Goal: Communication & Community: Participate in discussion

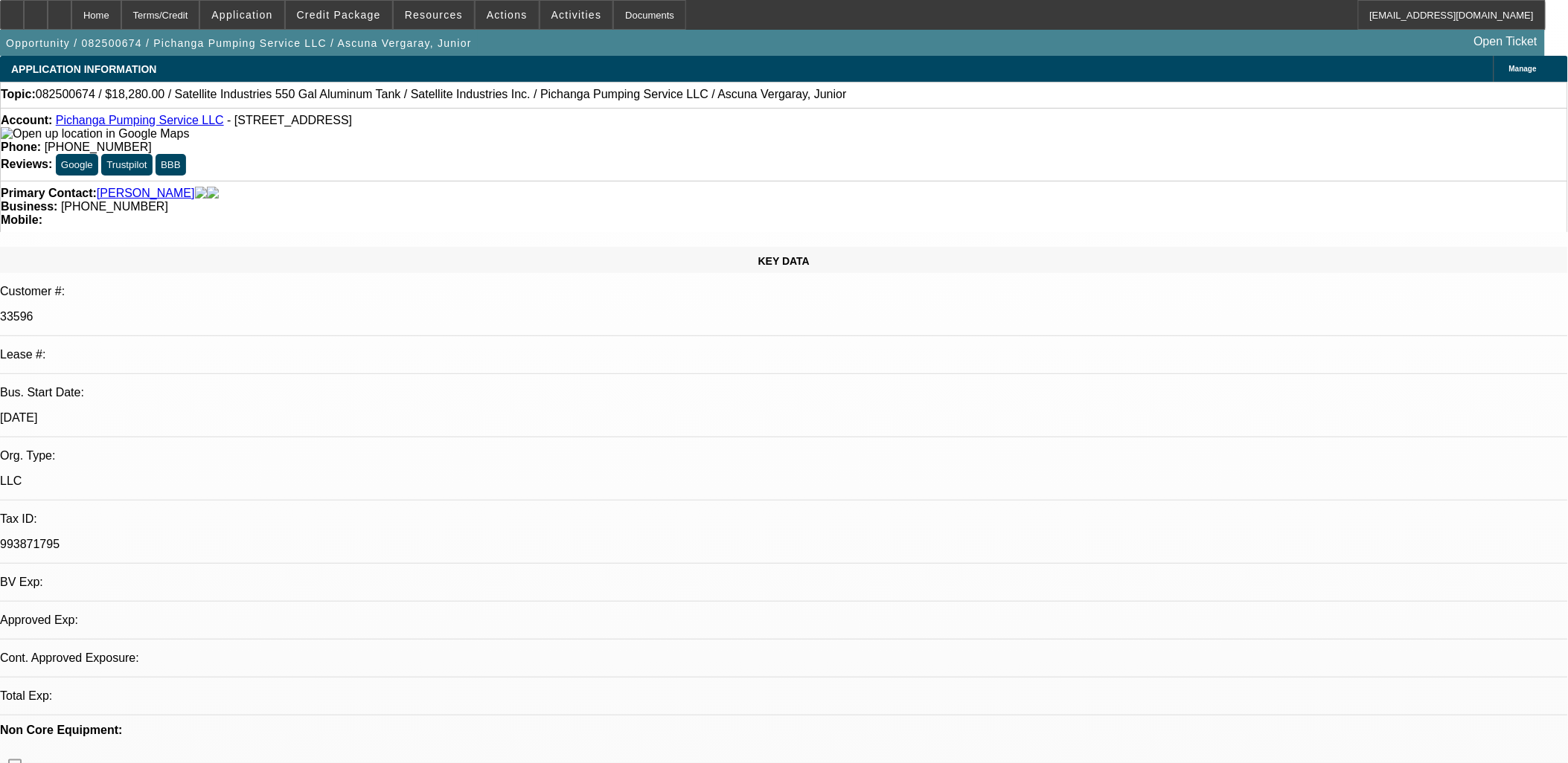
select select "0"
select select "2"
select select "0.1"
select select "0"
select select "2"
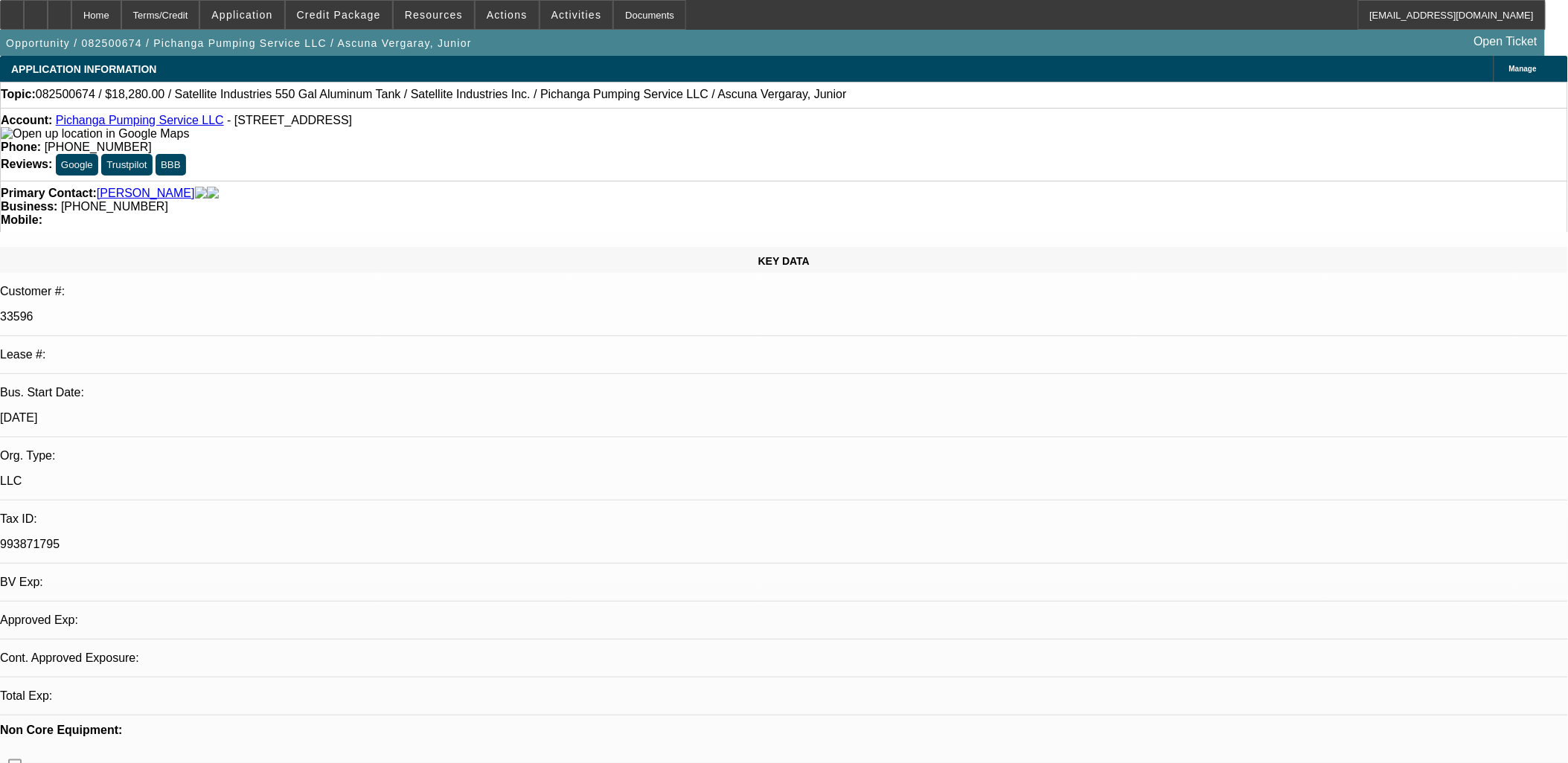
select select "0.1"
select select "1"
select select "2"
select select "4"
select select "1"
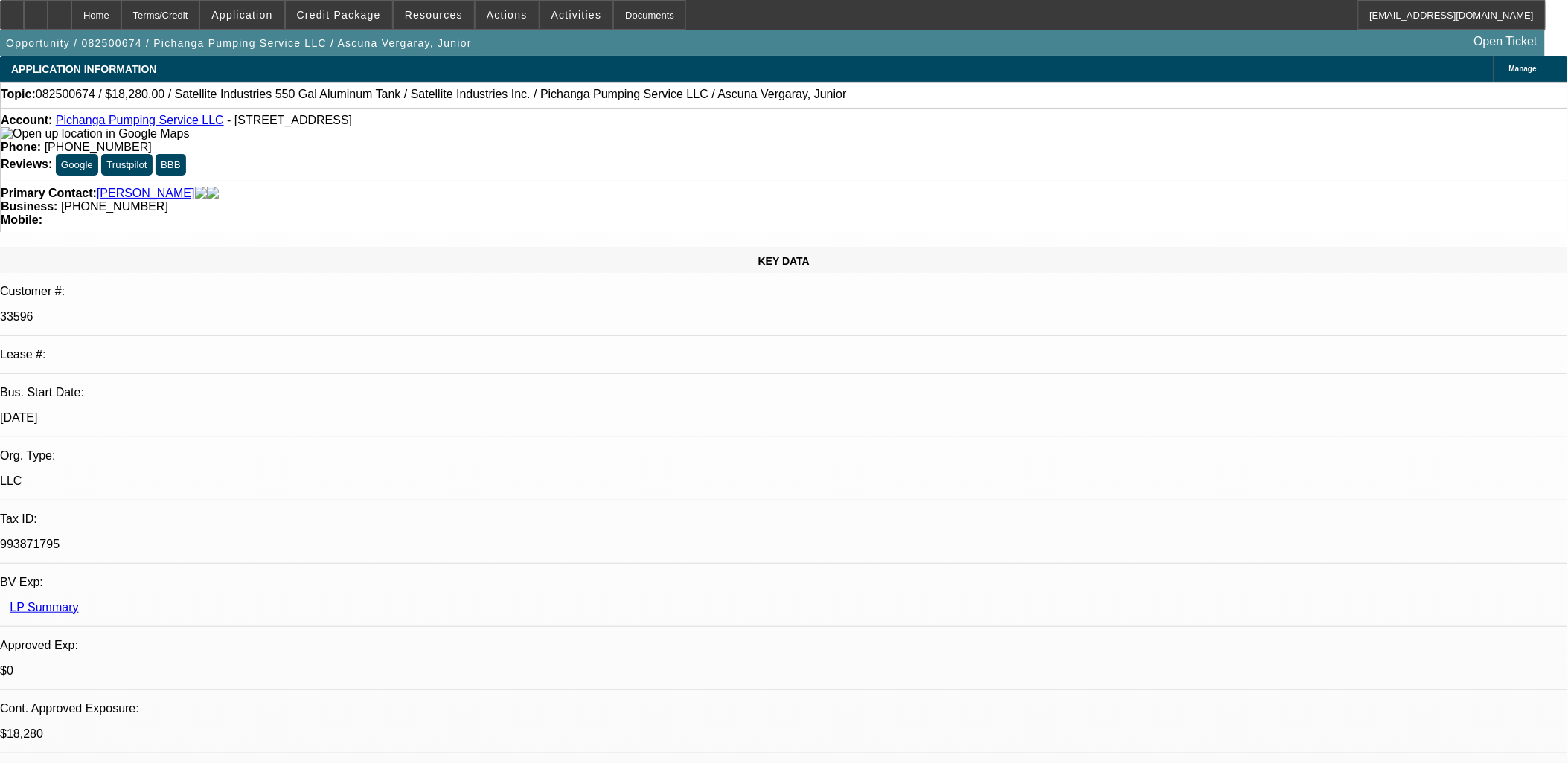
select select "2"
select select "4"
click at [359, 13] on span "Credit Package" at bounding box center [339, 15] width 84 height 12
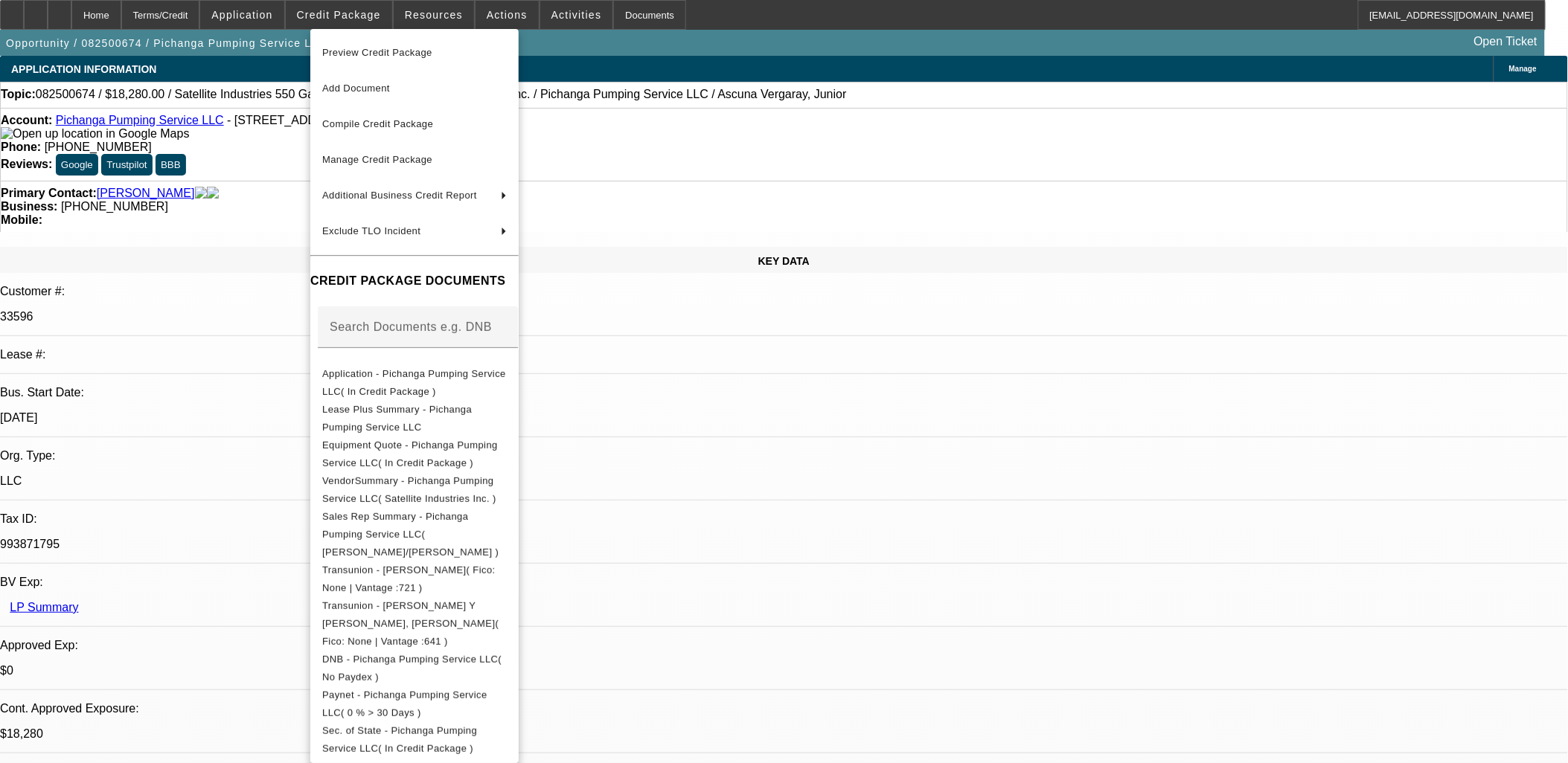
click at [1143, 209] on div at bounding box center [784, 381] width 1568 height 763
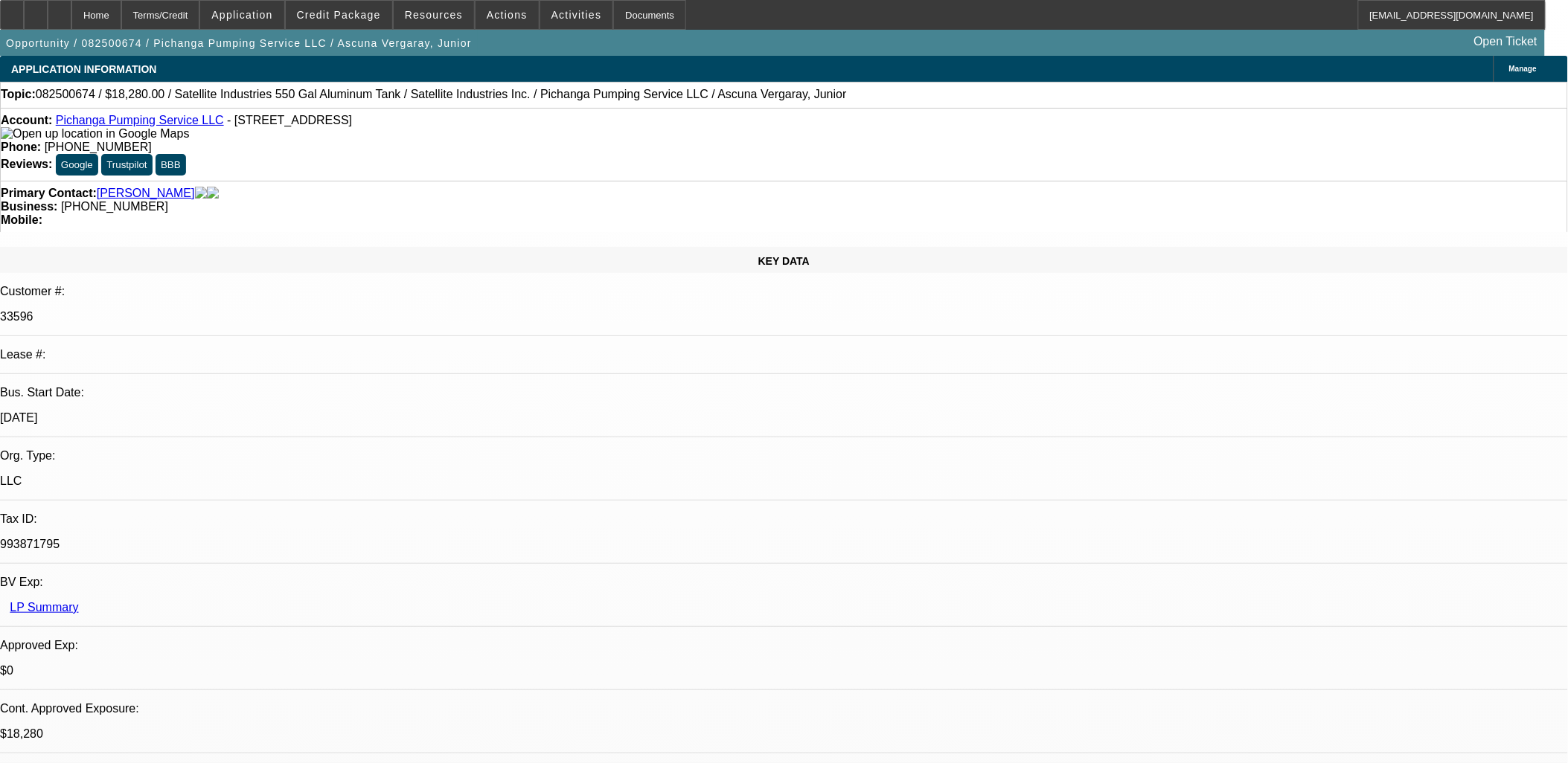
click at [337, 23] on span at bounding box center [339, 15] width 106 height 36
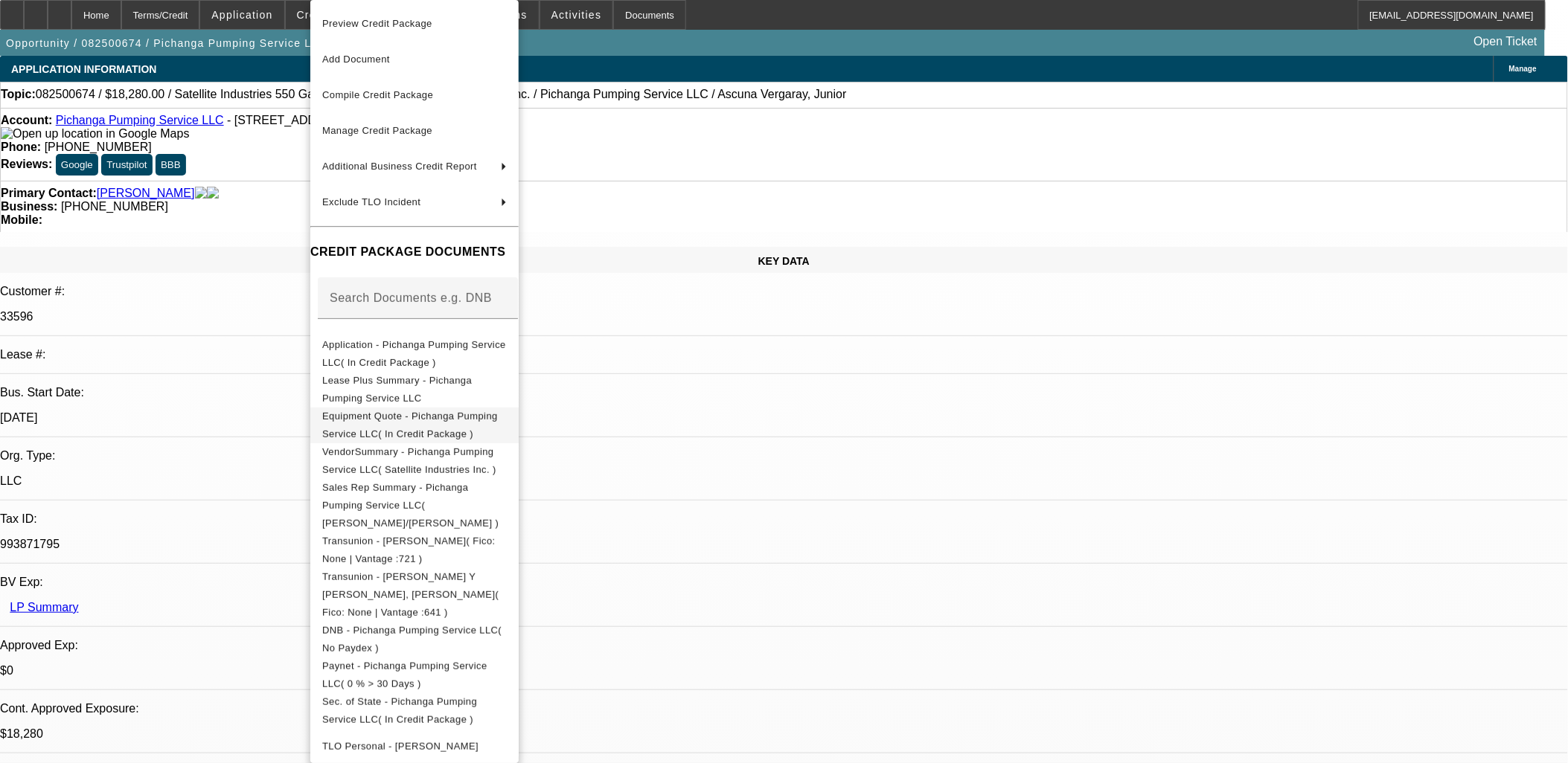
click at [466, 428] on button "Equipment Quote - Pichanga Pumping Service LLC( In Credit Package )" at bounding box center [414, 426] width 209 height 36
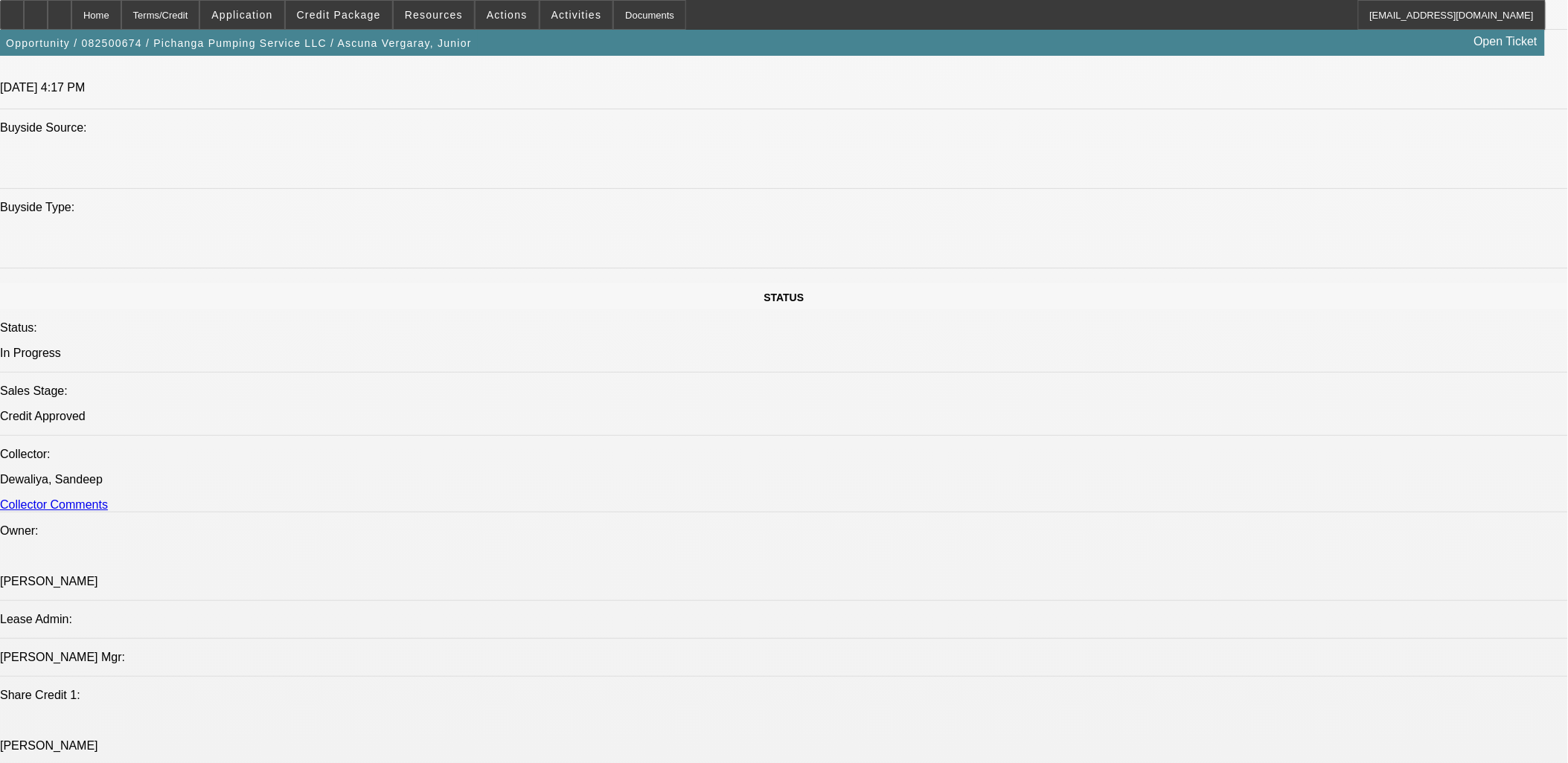
scroll to position [2066, 0]
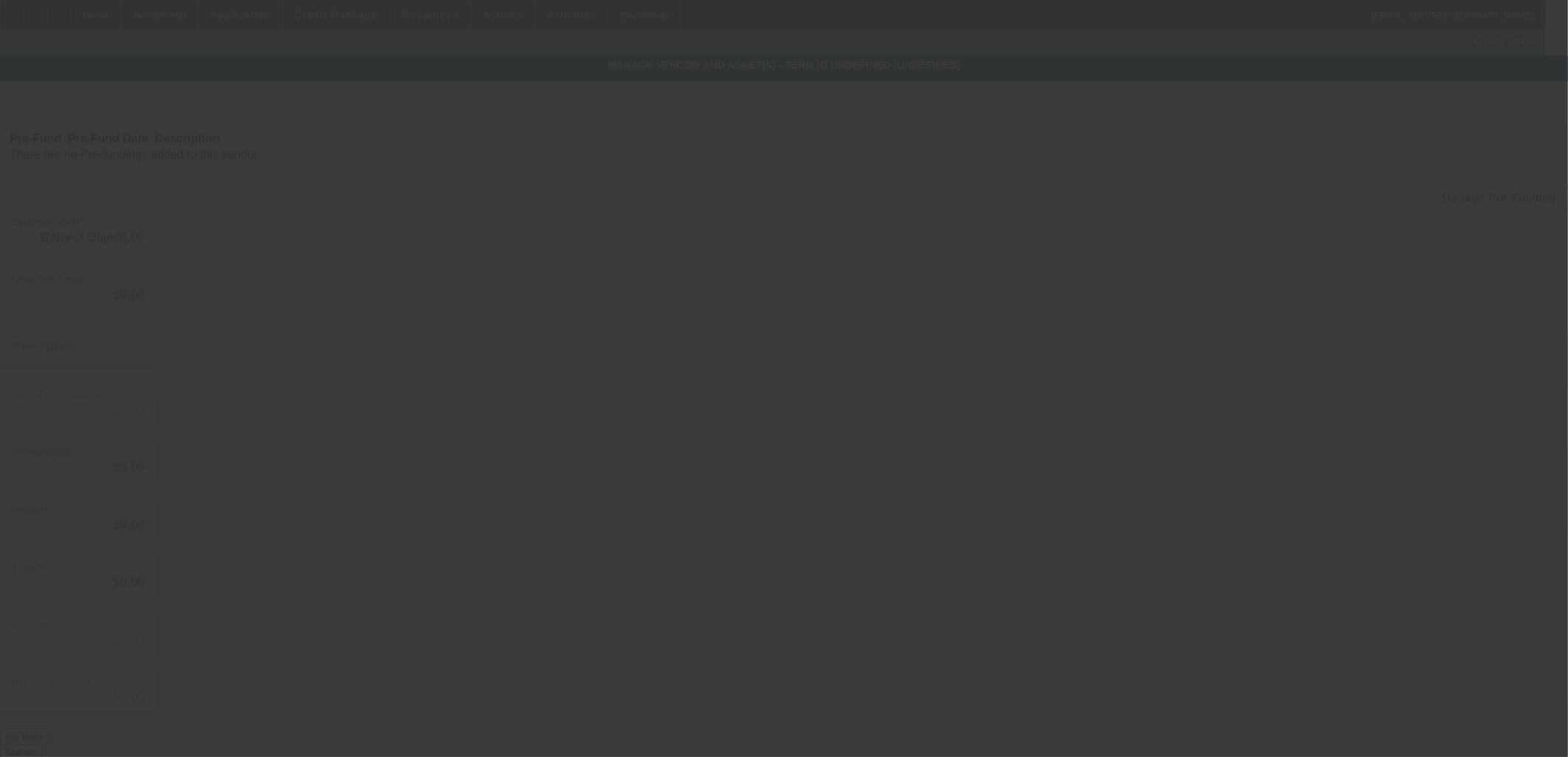
type input "$18,280.00"
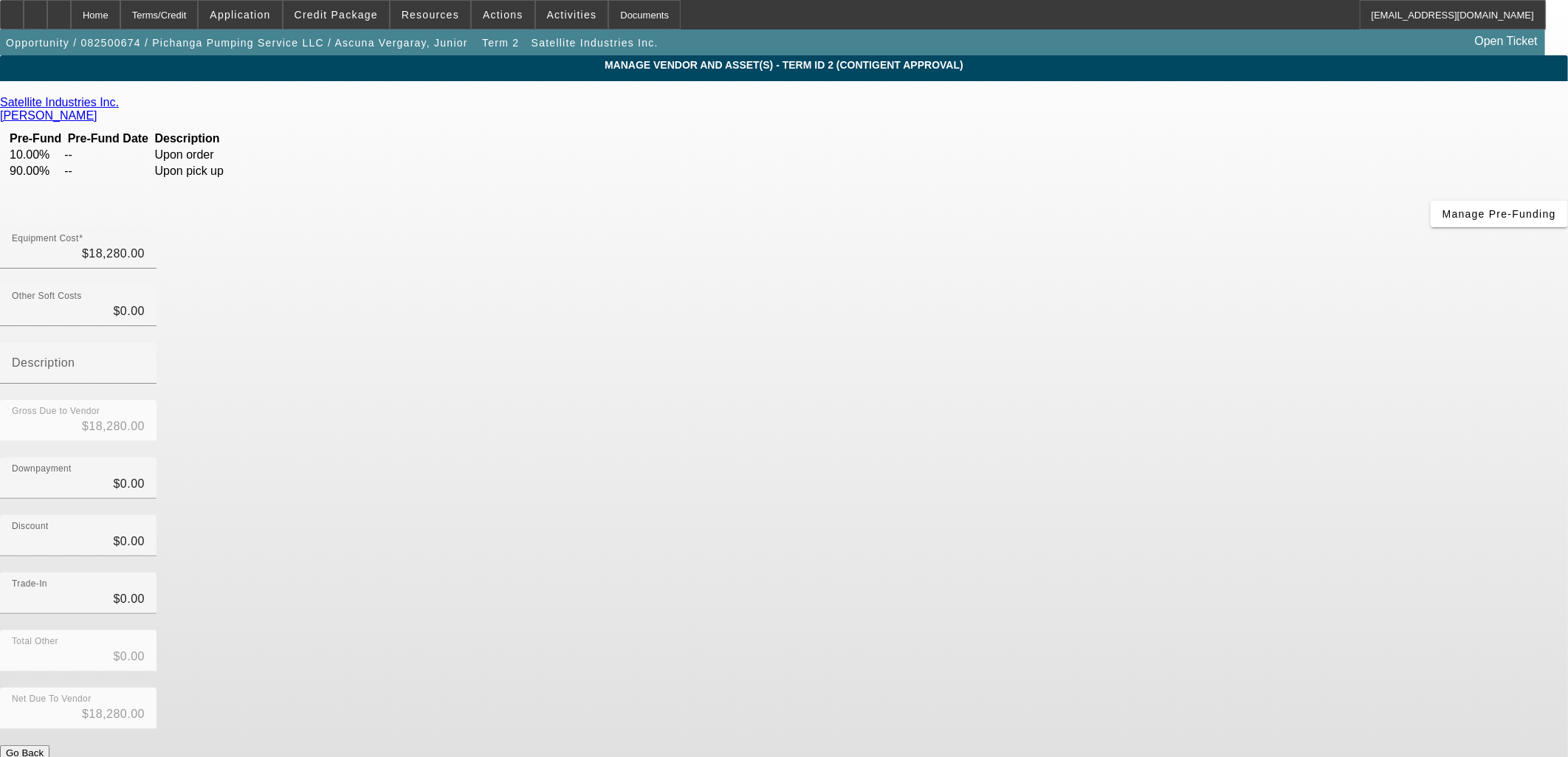
click at [97, 109] on link "[PERSON_NAME]" at bounding box center [49, 116] width 97 height 14
click at [120, 17] on div "Home" at bounding box center [95, 14] width 49 height 30
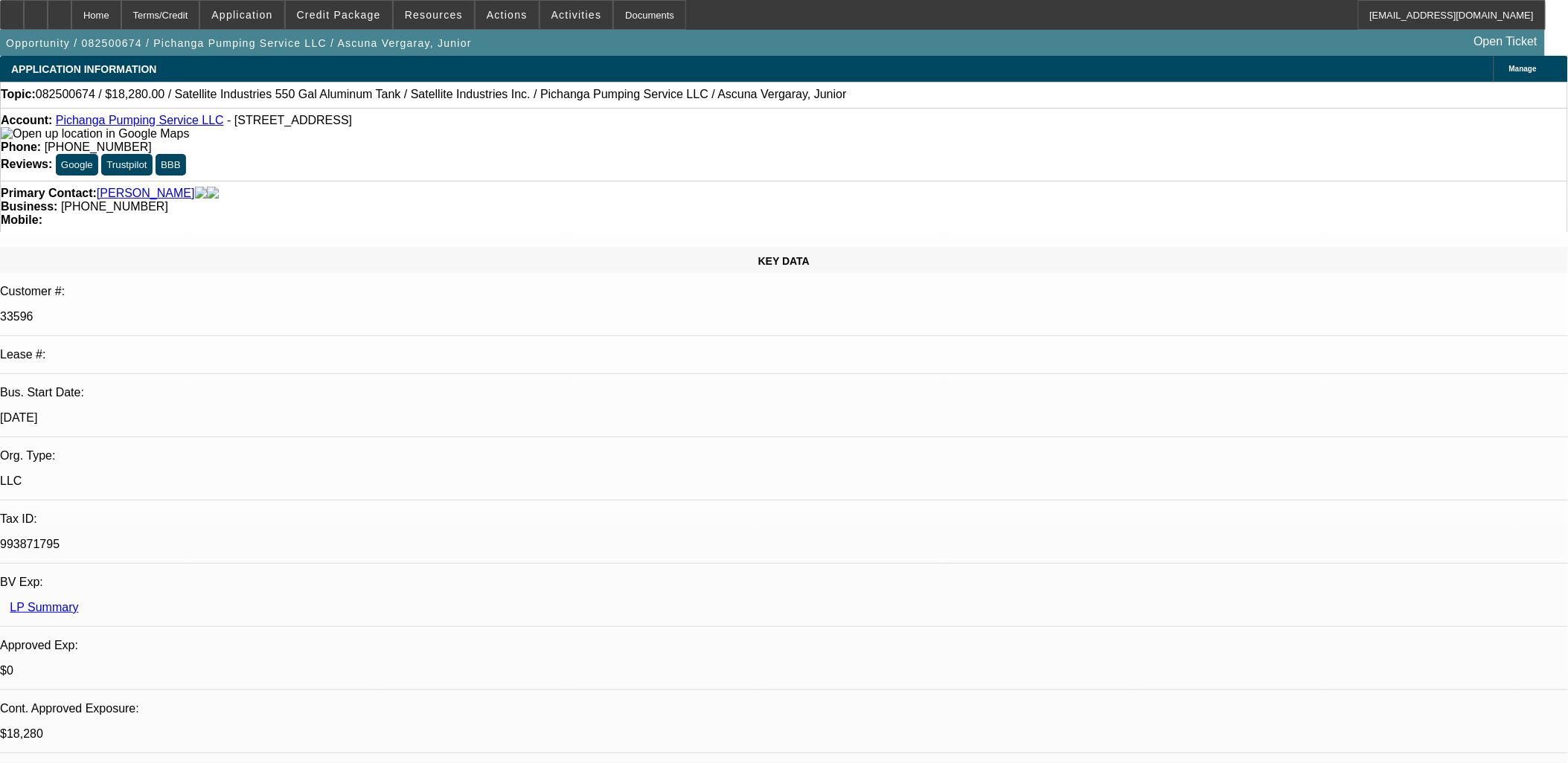
select select "0"
select select "2"
select select "0.1"
select select "4"
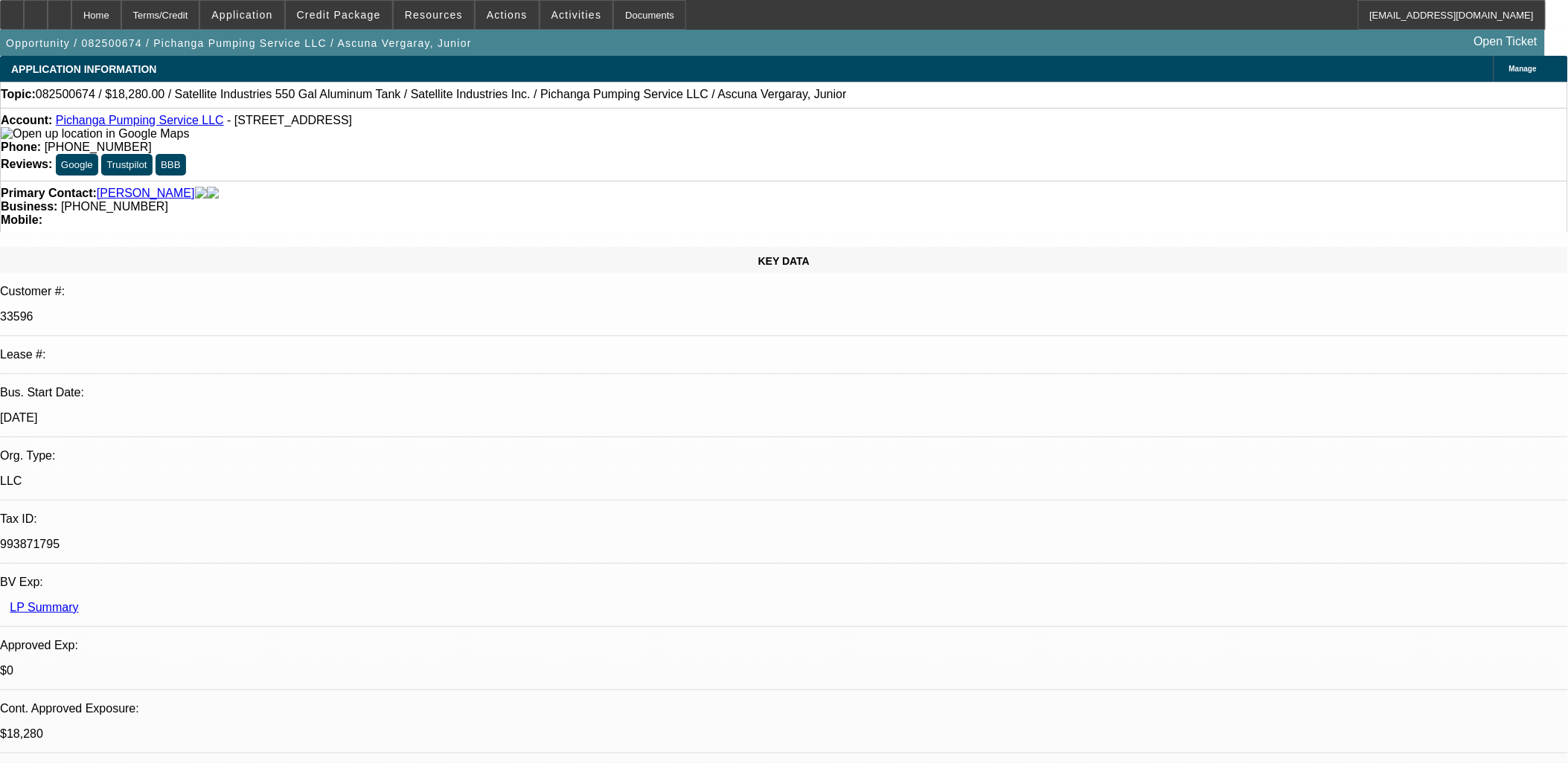
select select "0"
select select "2"
select select "0.1"
select select "4"
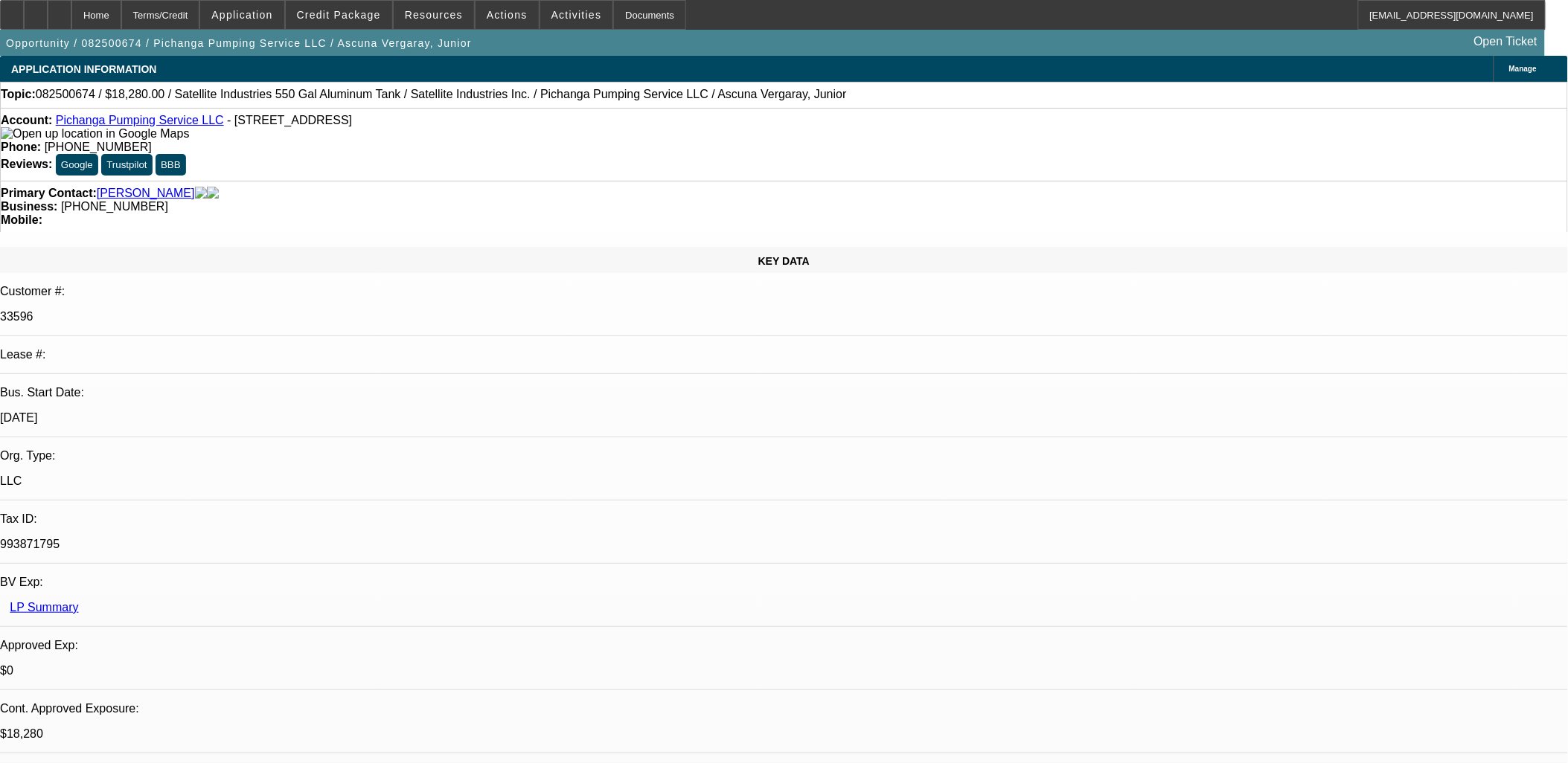
radio input "true"
paste textarea "[URL][DOMAIN_NAME]"
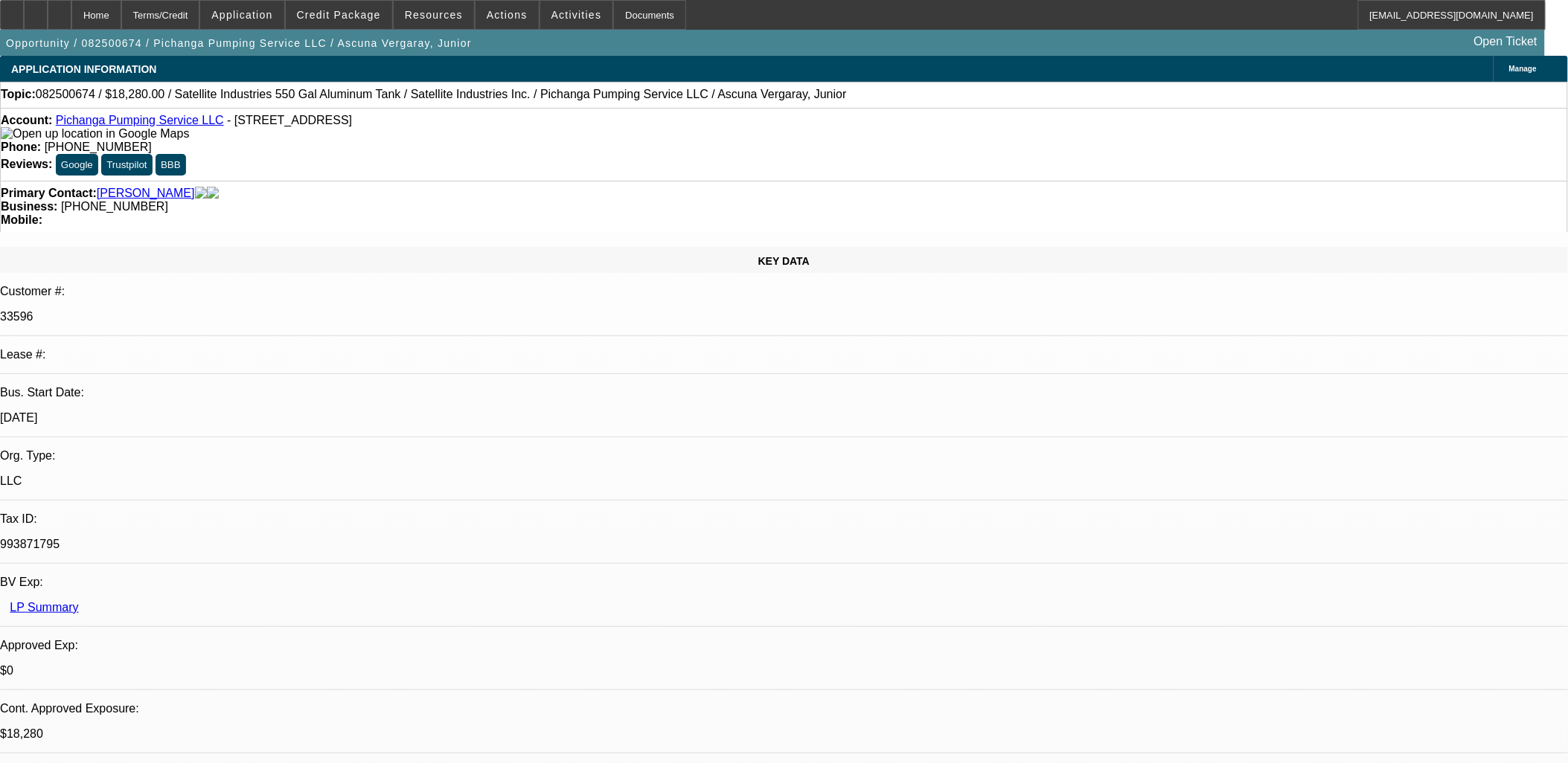
type textarea "[URL][DOMAIN_NAME]"
radio input "true"
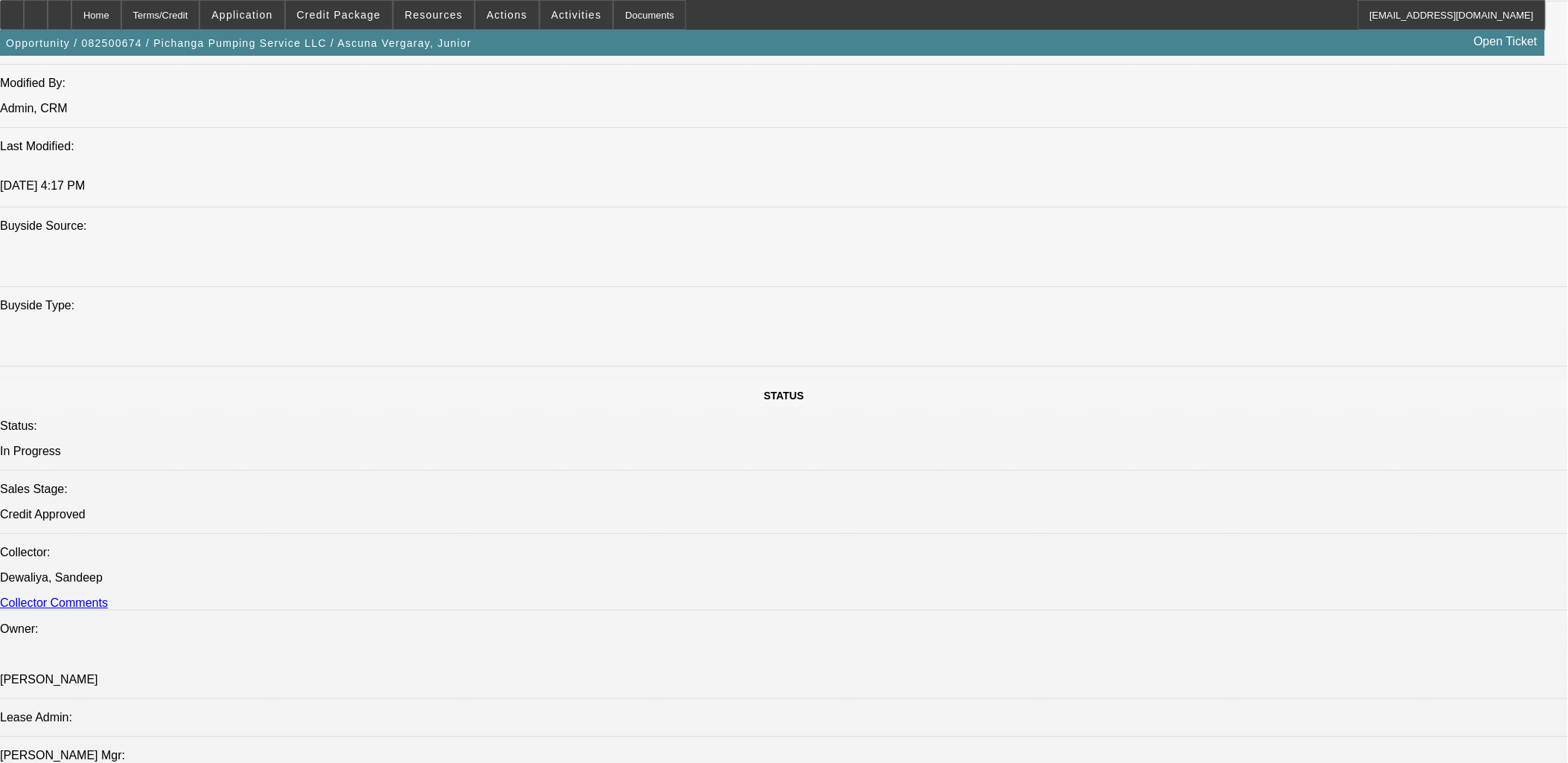
scroll to position [1571, 0]
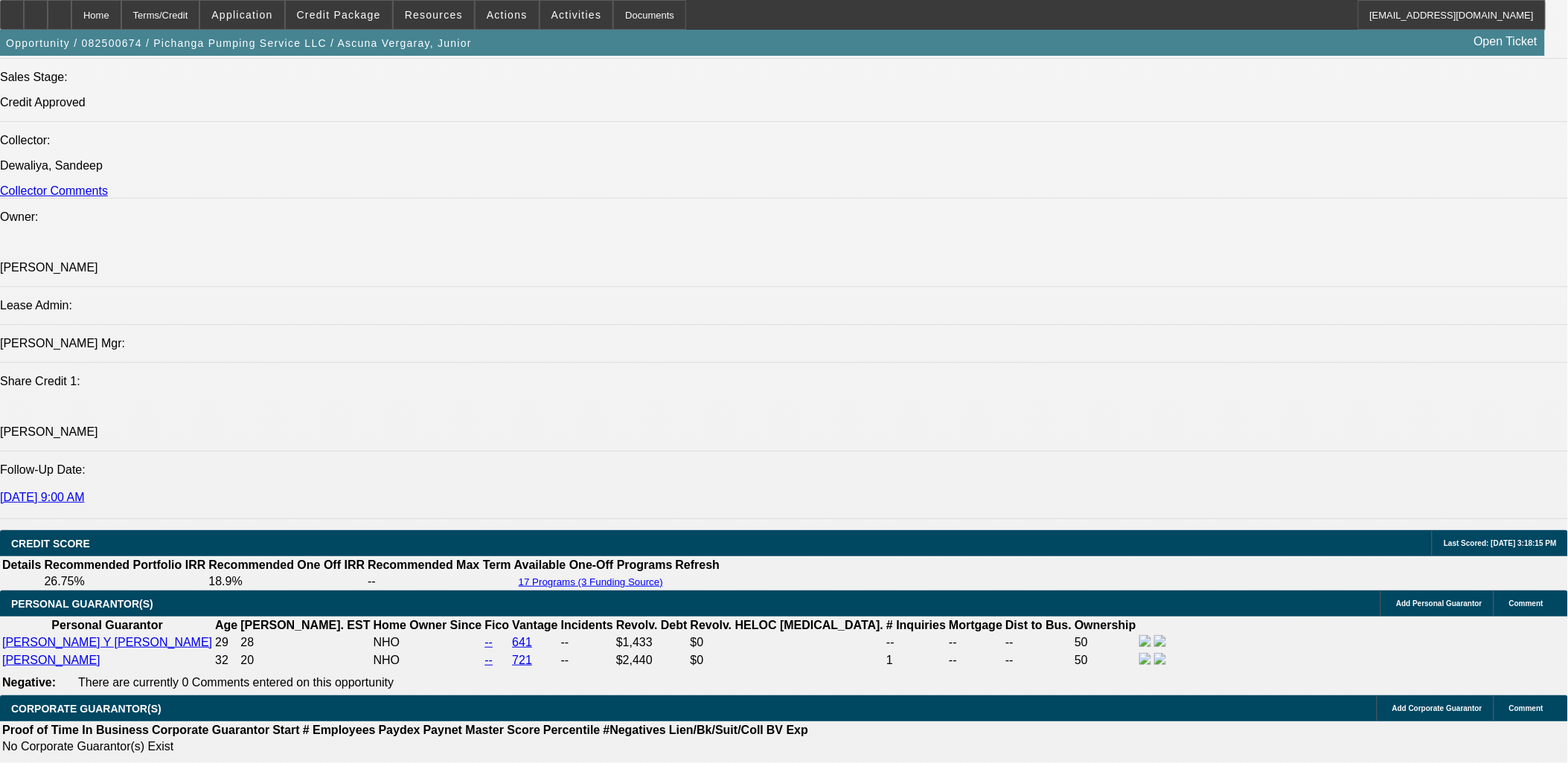
scroll to position [2148, 0]
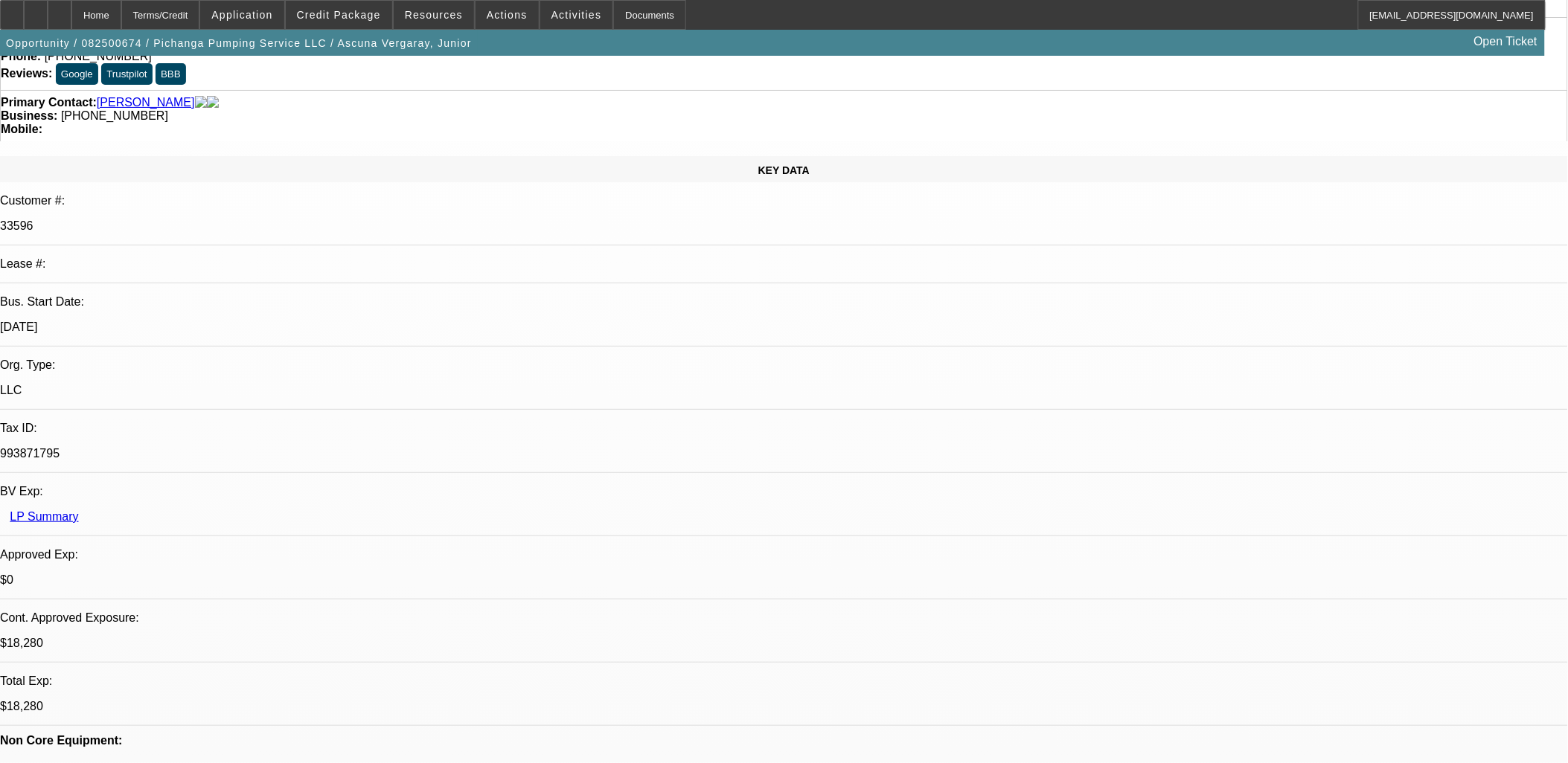
scroll to position [0, 0]
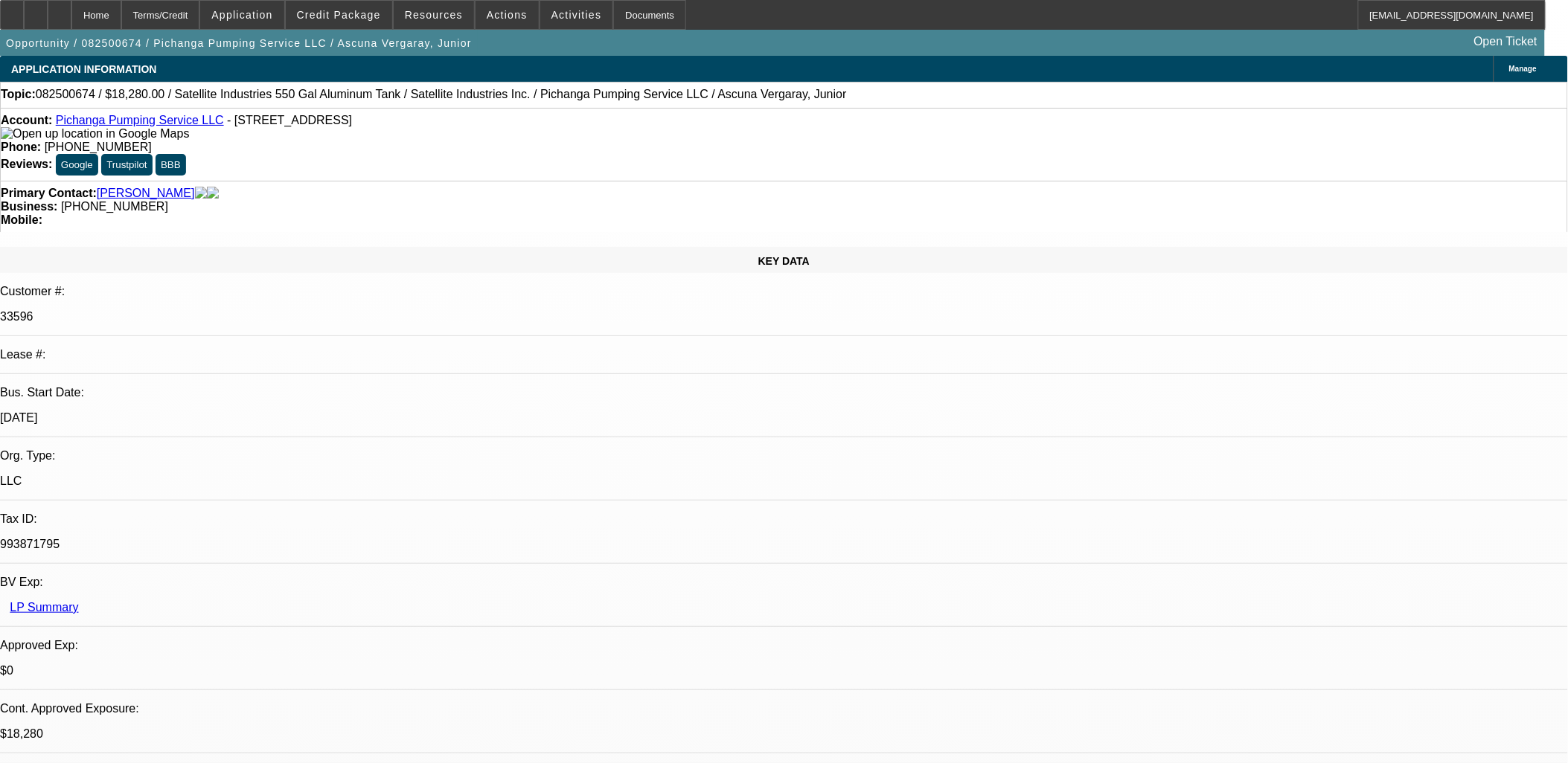
drag, startPoint x: 412, startPoint y: 123, endPoint x: 69, endPoint y: 123, distance: 343.0
click at [69, 123] on div "Account: Pichanga Pumping Service LLC - [STREET_ADDRESS]" at bounding box center [784, 127] width 1567 height 27
copy div "Pichanga Pumping Service LLC - [STREET_ADDRESS]"
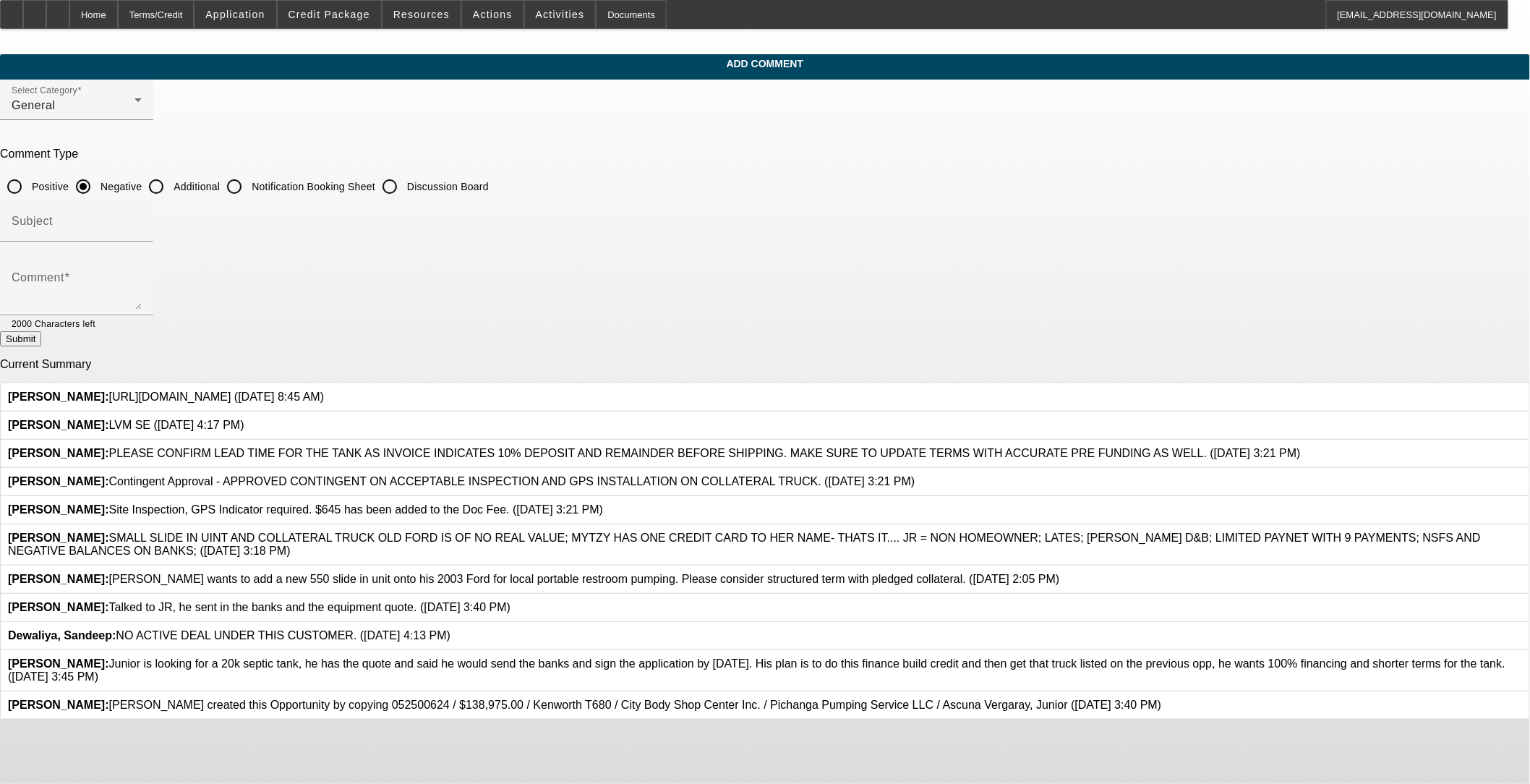
click at [324, 390] on icon at bounding box center [324, 390] width 0 height 0
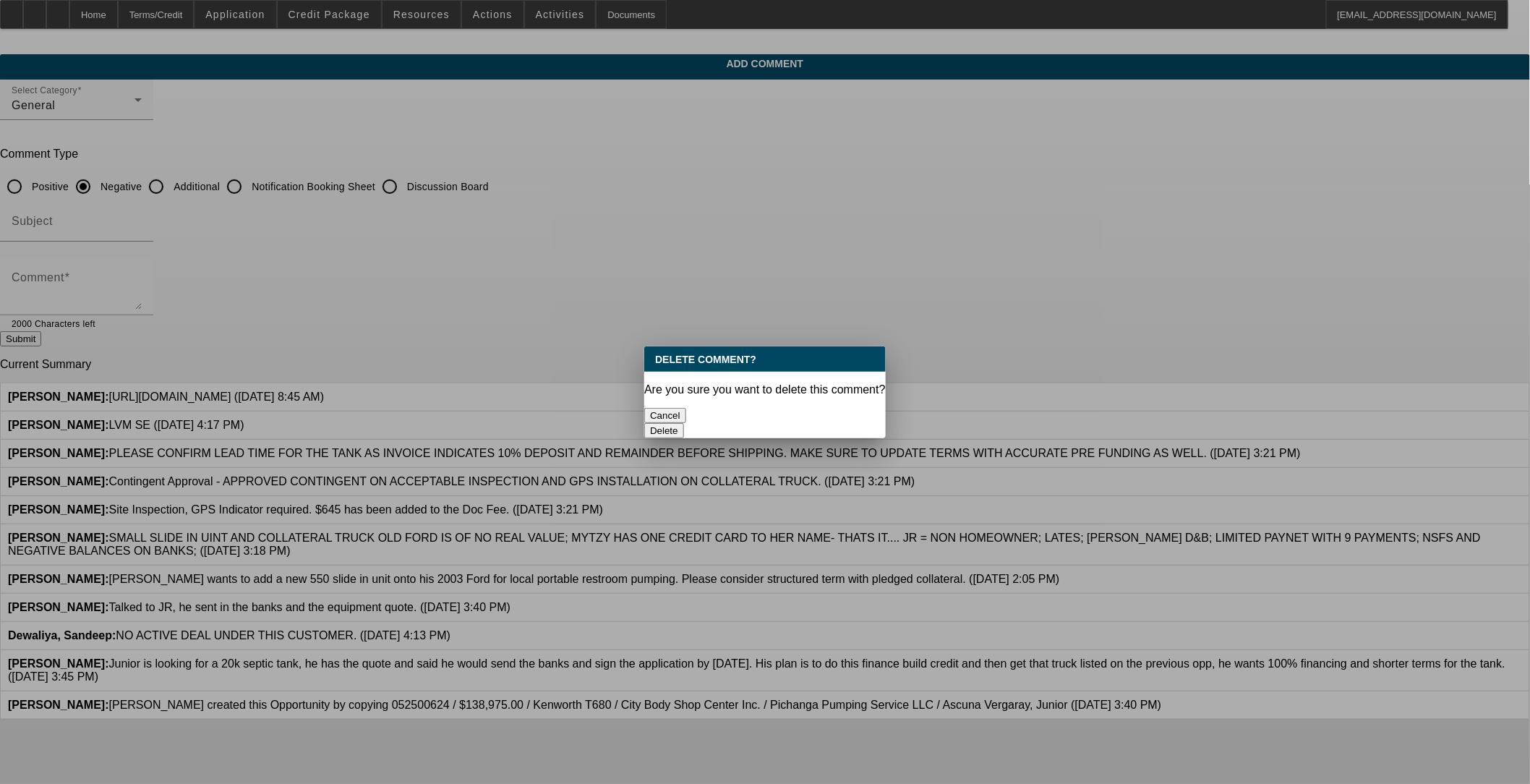
drag, startPoint x: 806, startPoint y: 401, endPoint x: 798, endPoint y: 395, distance: 10.0
click at [642, 423] on button "Delete" at bounding box center [664, 430] width 40 height 15
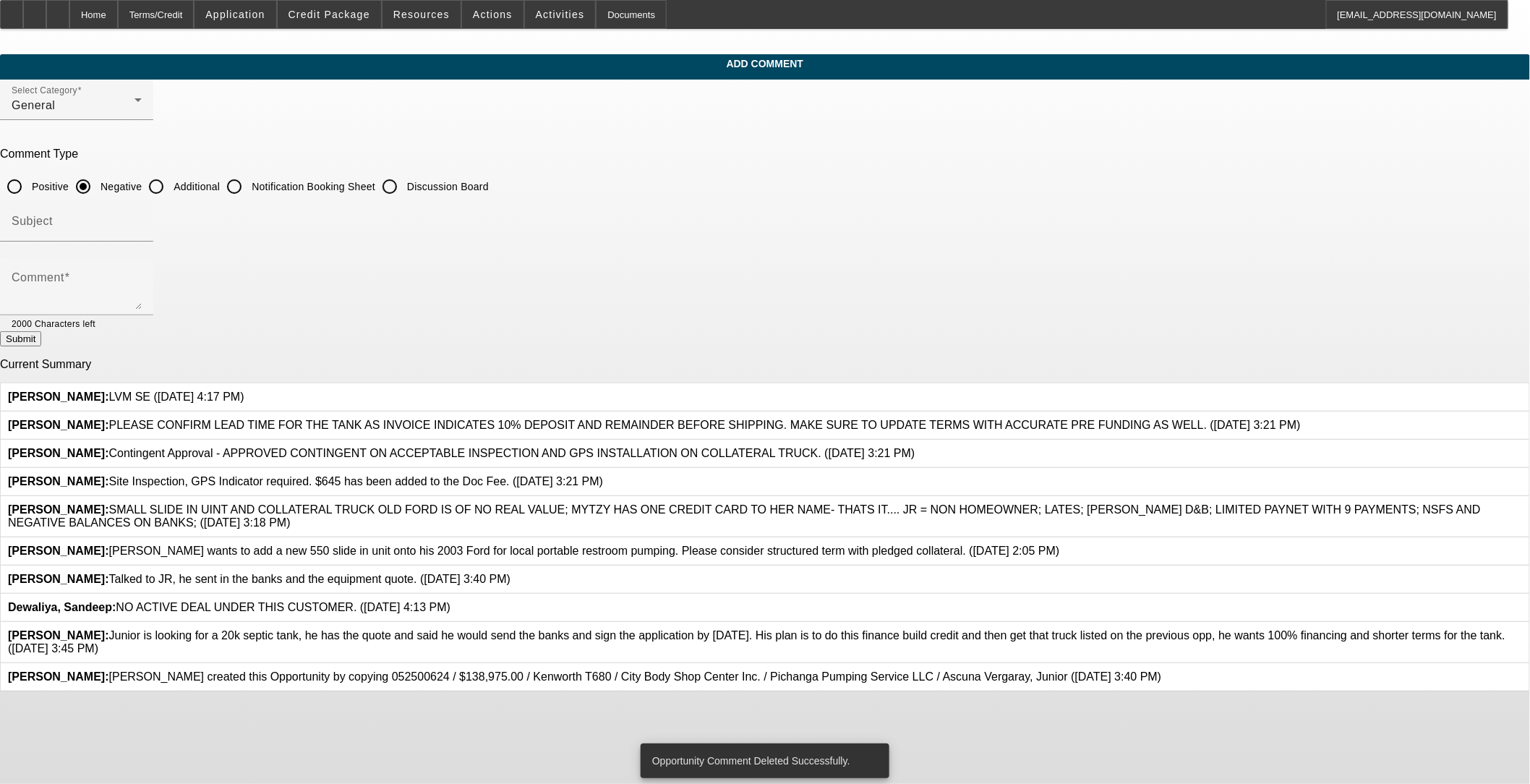
click at [405, 186] on input "Discussion Board" at bounding box center [390, 186] width 29 height 29
radio input "true"
click at [142, 284] on textarea "Comment" at bounding box center [77, 292] width 130 height 35
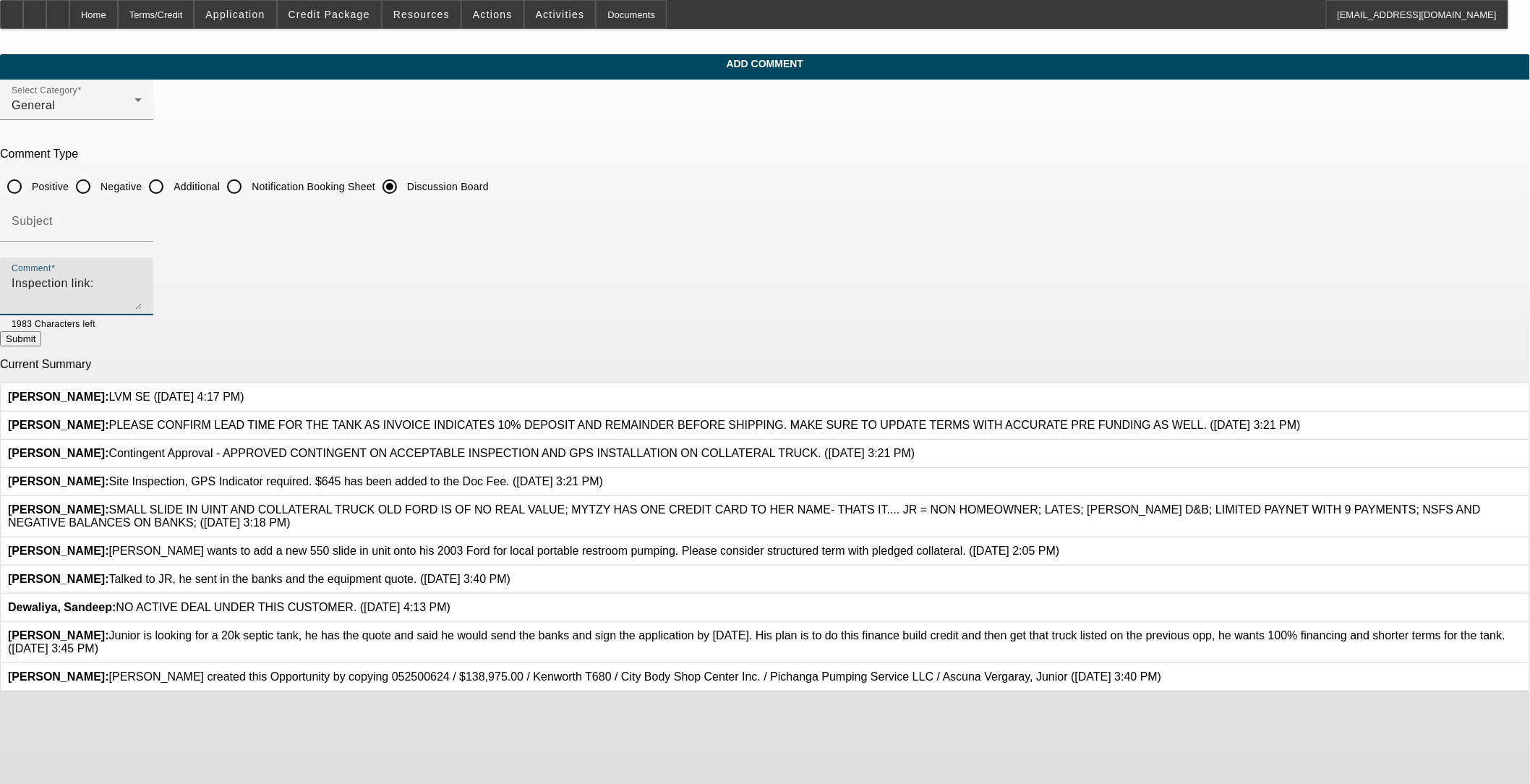
paste textarea "[URL][DOMAIN_NAME]"
type textarea "Inspection link: https://lemonsquad.com/customer/view-report/797110?client_toke…"
click at [41, 338] on button "Submit" at bounding box center [20, 339] width 41 height 15
radio input "true"
